Goal: Information Seeking & Learning: Learn about a topic

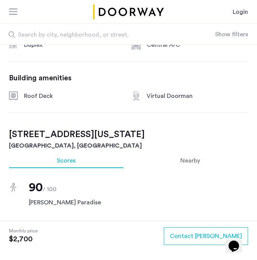
scroll to position [442, 0]
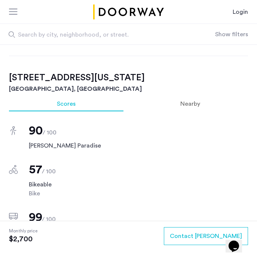
click at [78, 80] on h2 "[STREET_ADDRESS][US_STATE]" at bounding box center [128, 77] width 239 height 13
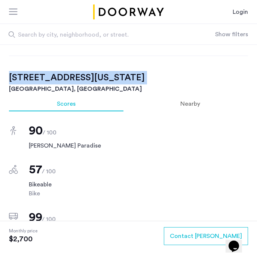
click at [78, 80] on h2 "[STREET_ADDRESS][US_STATE]" at bounding box center [128, 77] width 239 height 13
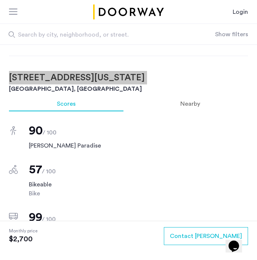
scroll to position [425, 0]
